Goal: Communication & Community: Answer question/provide support

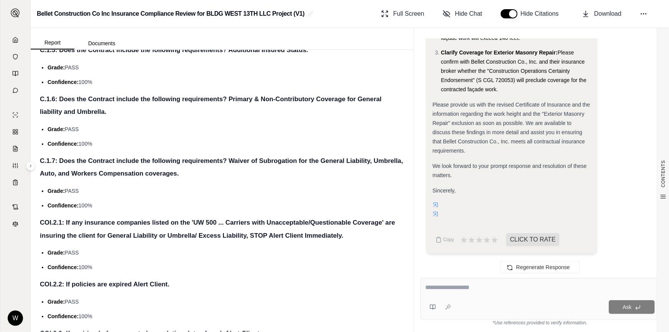
scroll to position [1080, 0]
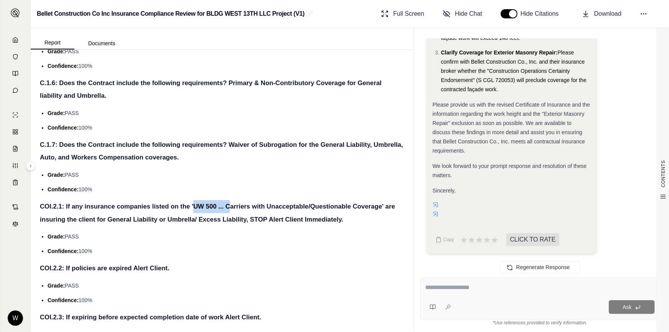
drag, startPoint x: 195, startPoint y: 187, endPoint x: 229, endPoint y: 187, distance: 33.7
click at [229, 200] on h4 "COI.2.1: If any insurance companies listed on the 'UW 500 ... Carriers with Una…" at bounding box center [222, 213] width 364 height 26
click at [163, 207] on h4 "COI.2.1: If any insurance companies listed on the 'UW 500 ... Carriers with Una…" at bounding box center [222, 213] width 364 height 26
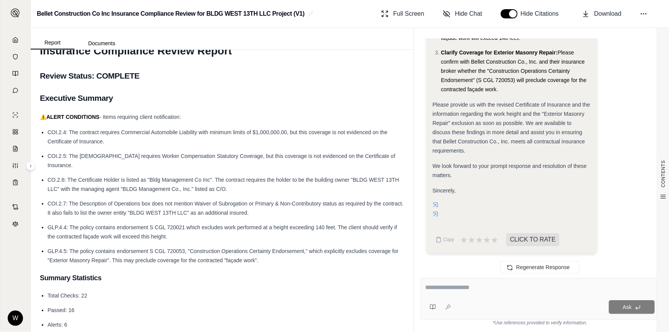
scroll to position [0, 0]
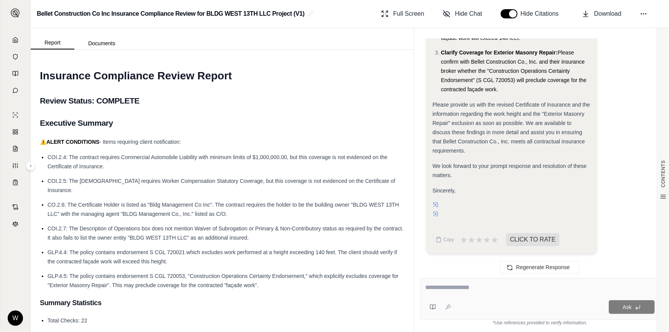
click at [550, 202] on div at bounding box center [511, 210] width 158 height 18
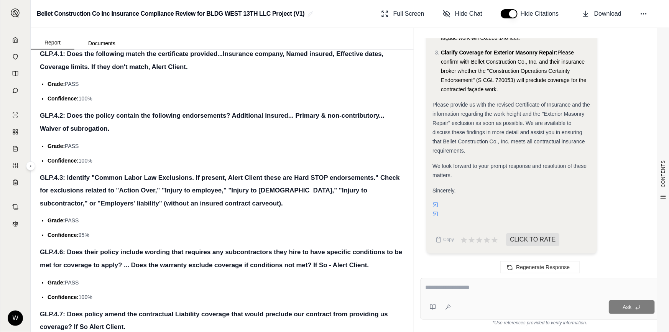
scroll to position [1394, 0]
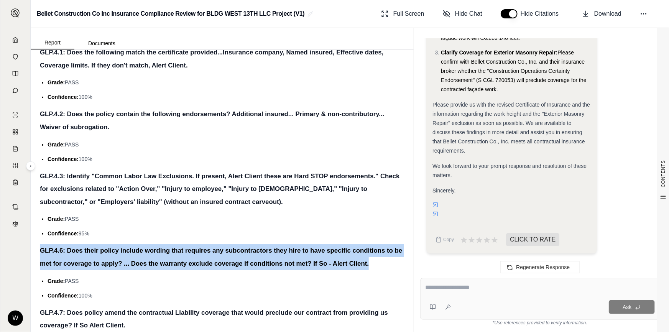
drag, startPoint x: 381, startPoint y: 246, endPoint x: 41, endPoint y: 231, distance: 339.9
click at [41, 244] on h4 "GLP.4.6: Does their policy include wording that requires any subcontractors the…" at bounding box center [222, 257] width 364 height 26
drag, startPoint x: 87, startPoint y: 248, endPoint x: 79, endPoint y: 241, distance: 10.9
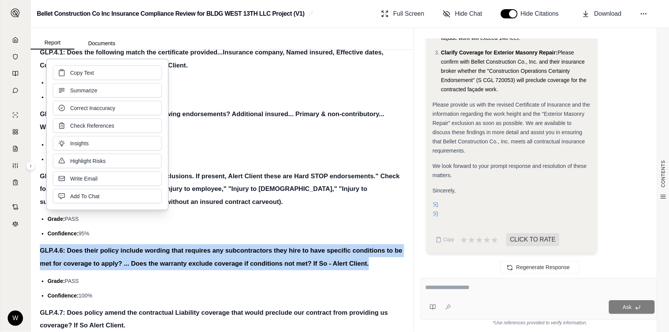
drag, startPoint x: 79, startPoint y: 241, endPoint x: 68, endPoint y: 241, distance: 10.4
click at [69, 244] on h4 "GLP.4.6: Does their policy include wording that requires any subcontractors the…" at bounding box center [222, 257] width 364 height 26
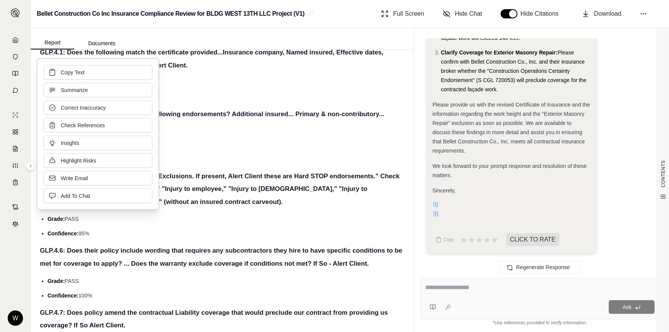
click at [42, 244] on h4 "GLP.4.6: Does their policy include wording that requires any subcontractors the…" at bounding box center [222, 257] width 364 height 26
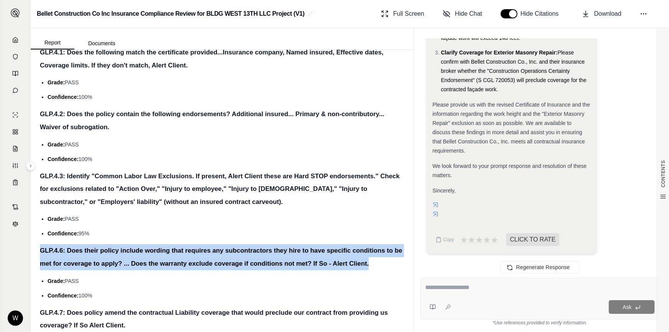
drag, startPoint x: 40, startPoint y: 230, endPoint x: 379, endPoint y: 246, distance: 339.2
click at [379, 246] on h4 "GLP.4.6: Does their policy include wording that requires any subcontractors the…" at bounding box center [222, 257] width 364 height 26
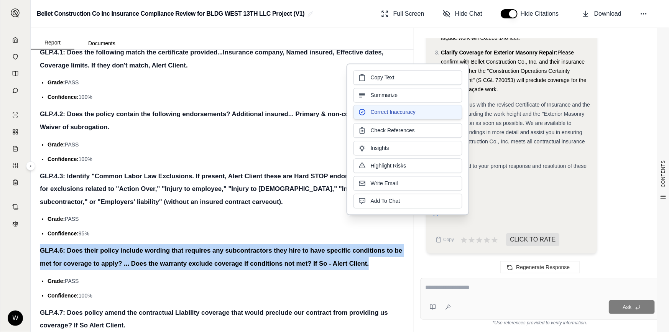
click at [391, 117] on button "Correct Inaccuracy" at bounding box center [407, 112] width 109 height 15
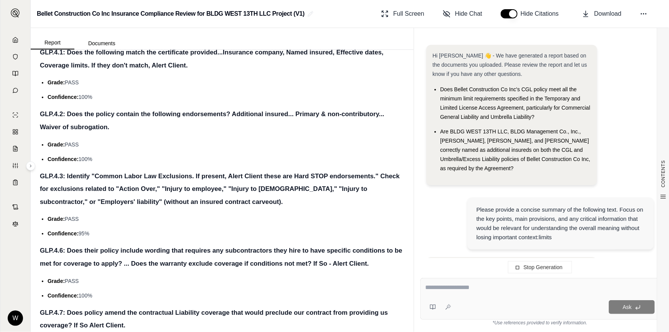
scroll to position [4215, 0]
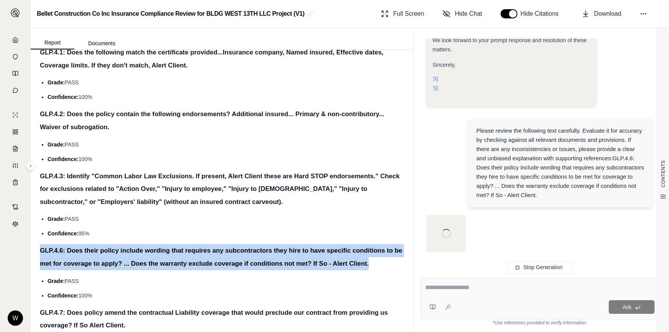
drag, startPoint x: 364, startPoint y: 245, endPoint x: 37, endPoint y: 231, distance: 327.2
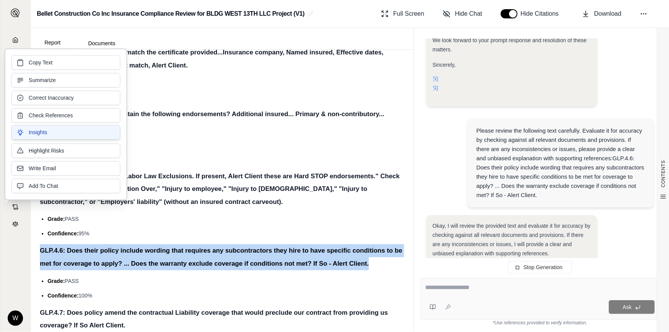
scroll to position [5017, 0]
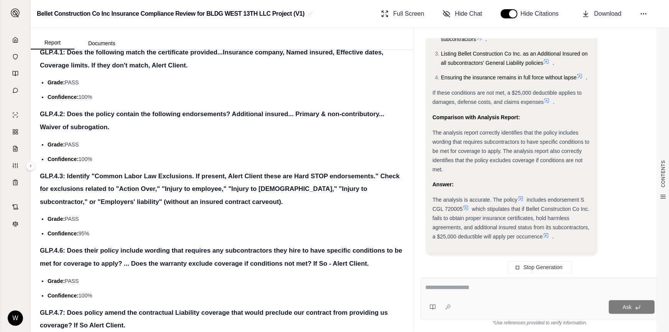
click at [488, 225] on span "which stipulates that if Bellet Construction Co Inc. fails to obtain proper ins…" at bounding box center [510, 223] width 157 height 34
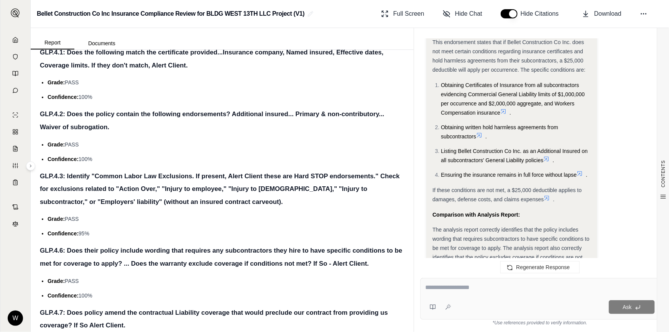
scroll to position [5082, 0]
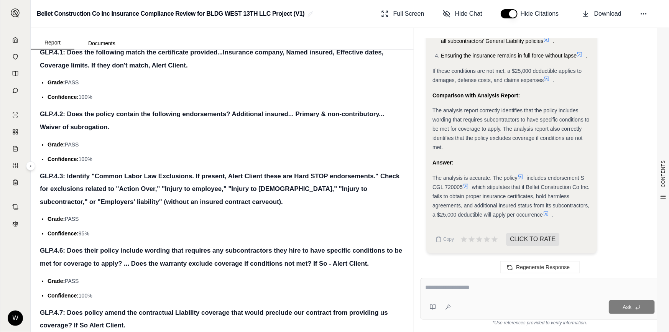
click at [474, 294] on div at bounding box center [540, 289] width 230 height 12
click at [474, 293] on div at bounding box center [540, 289] width 230 height 12
drag, startPoint x: 474, startPoint y: 293, endPoint x: 475, endPoint y: 287, distance: 6.3
click at [474, 293] on div at bounding box center [540, 289] width 230 height 12
click at [475, 286] on textarea at bounding box center [540, 287] width 230 height 9
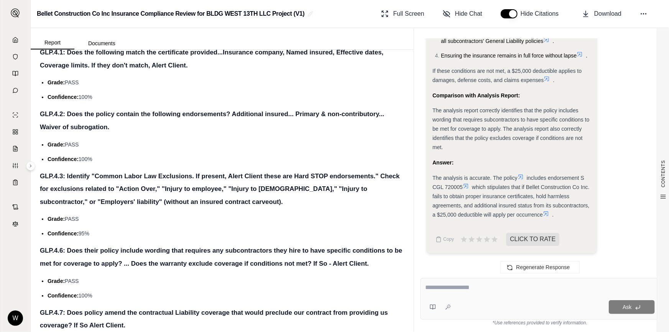
click at [475, 286] on textarea at bounding box center [540, 287] width 230 height 9
click at [446, 290] on textarea at bounding box center [540, 287] width 230 height 9
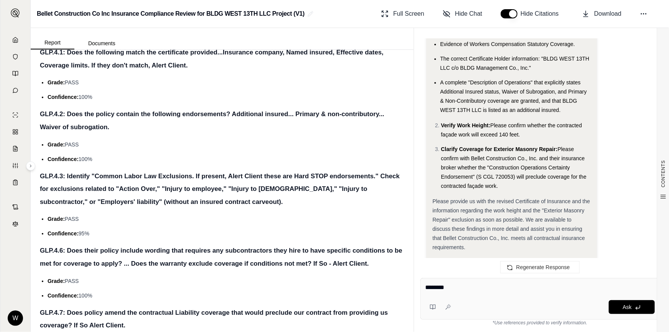
scroll to position [4002, 0]
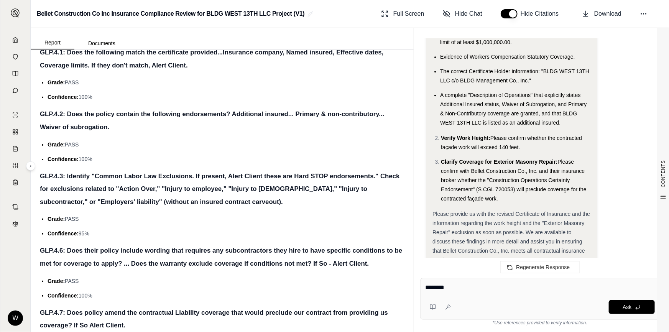
drag, startPoint x: 492, startPoint y: 180, endPoint x: 534, endPoint y: 196, distance: 45.1
click at [534, 196] on li "Clarify Coverage for Exterior Masonry Repair: Please confirm with Bellet Constr…" at bounding box center [516, 180] width 150 height 46
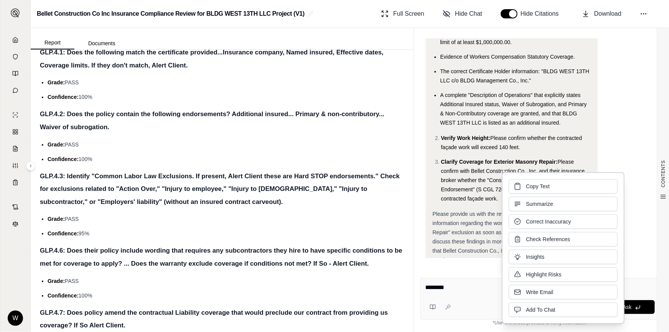
click at [486, 198] on span "Please confirm with Bellet Construction Co., Inc. and their insurance broker wh…" at bounding box center [514, 180] width 146 height 43
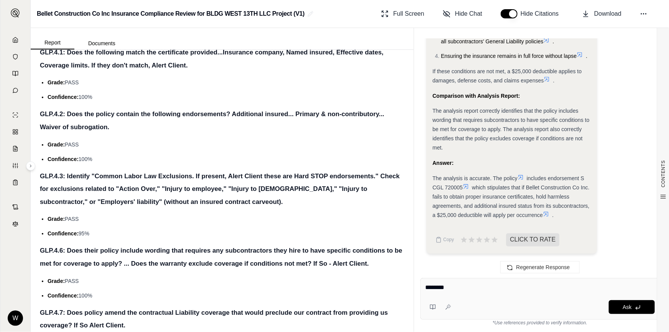
scroll to position [5082, 0]
click at [471, 289] on textarea "*******" at bounding box center [540, 287] width 230 height 9
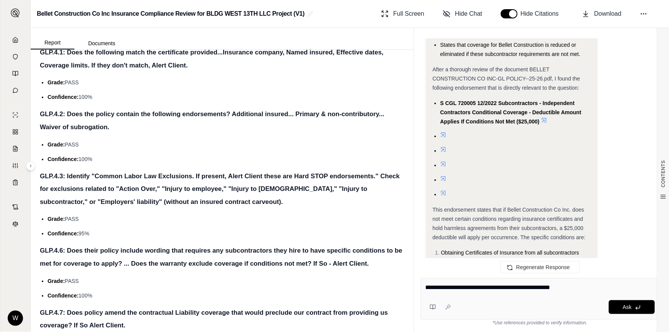
scroll to position [4699, 0]
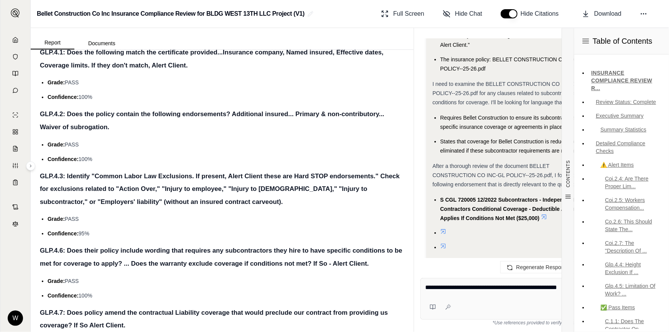
drag, startPoint x: 513, startPoint y: 295, endPoint x: 518, endPoint y: 293, distance: 5.3
click at [513, 295] on div "**********" at bounding box center [540, 299] width 240 height 42
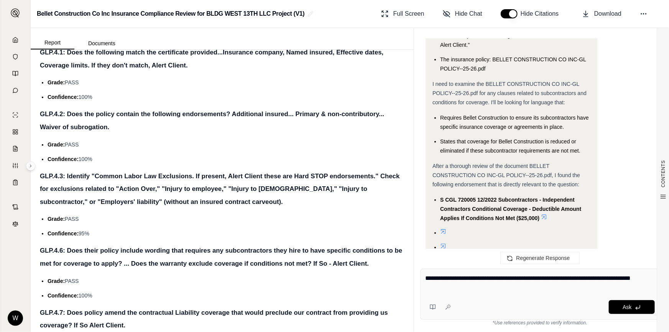
type textarea "**********"
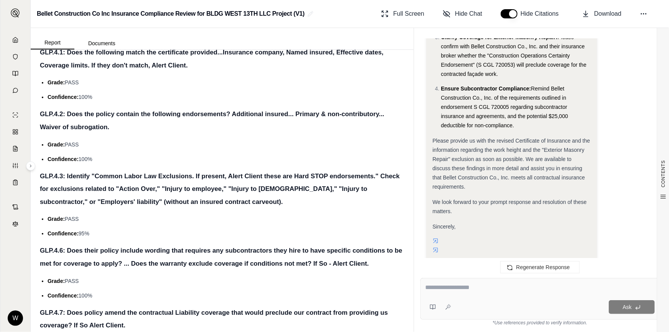
scroll to position [7119, 0]
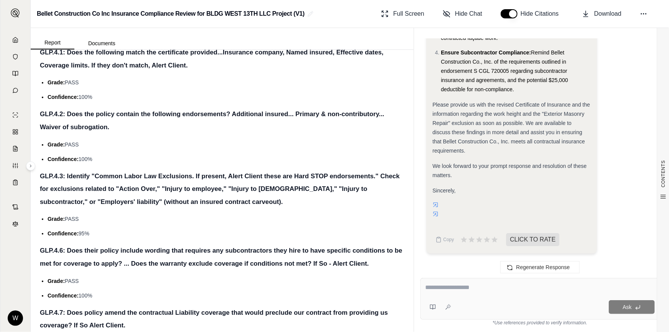
click at [453, 189] on span "Sincerely," at bounding box center [443, 190] width 23 height 6
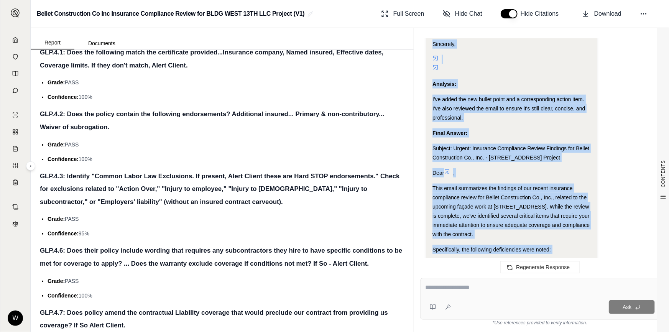
scroll to position [6345, 0]
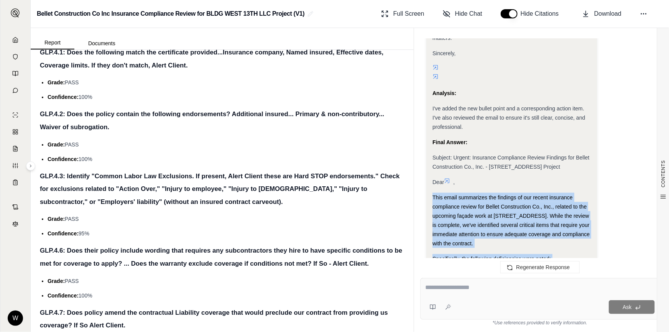
drag, startPoint x: 459, startPoint y: 192, endPoint x: 433, endPoint y: 195, distance: 25.8
click at [433, 195] on div "Okay, I will rewrite the summary email to include the subcontractor conditional…" at bounding box center [511, 22] width 158 height 1943
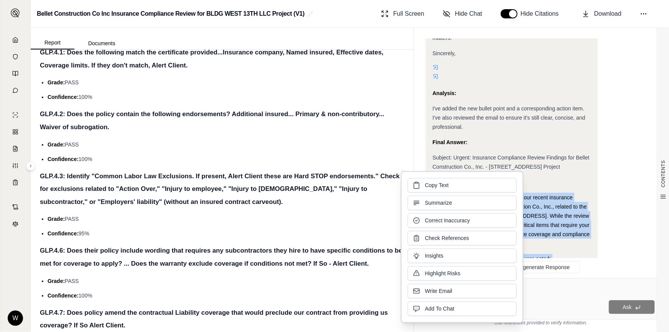
drag, startPoint x: 433, startPoint y: 195, endPoint x: 423, endPoint y: 187, distance: 13.3
click at [423, 187] on button "Copy Text" at bounding box center [461, 185] width 109 height 15
